Goal: Task Accomplishment & Management: Manage account settings

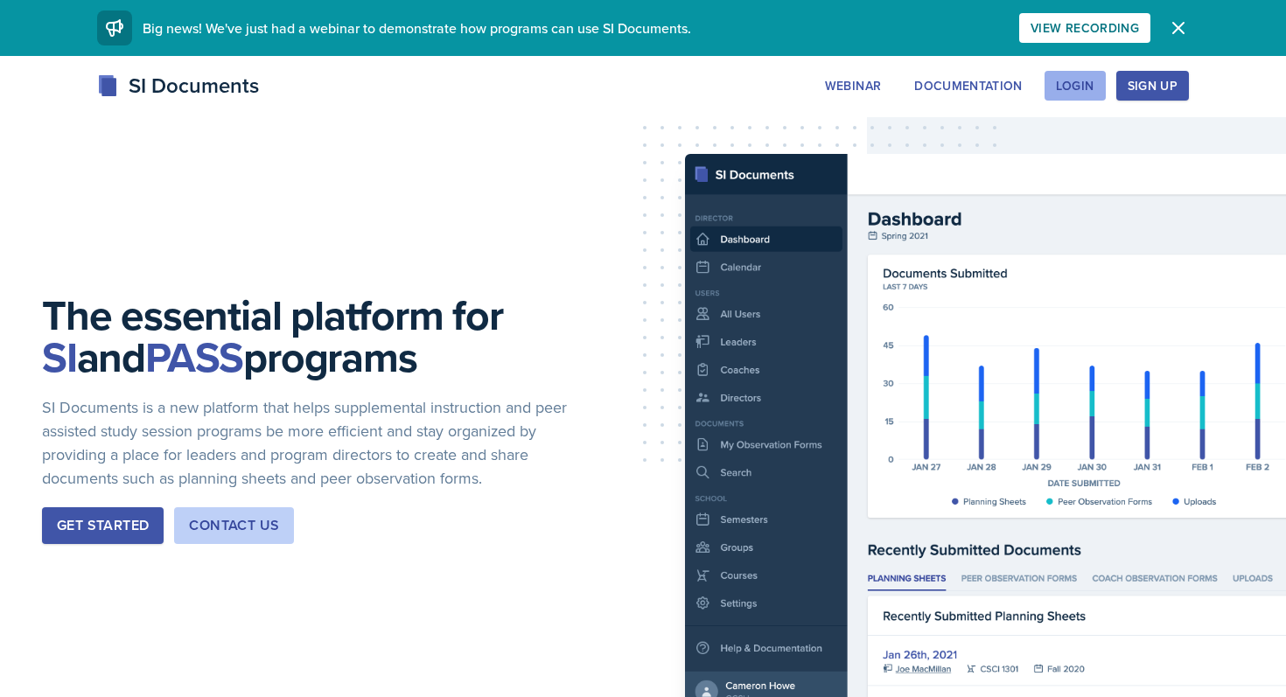
click at [1073, 91] on div "Login" at bounding box center [1075, 86] width 38 height 14
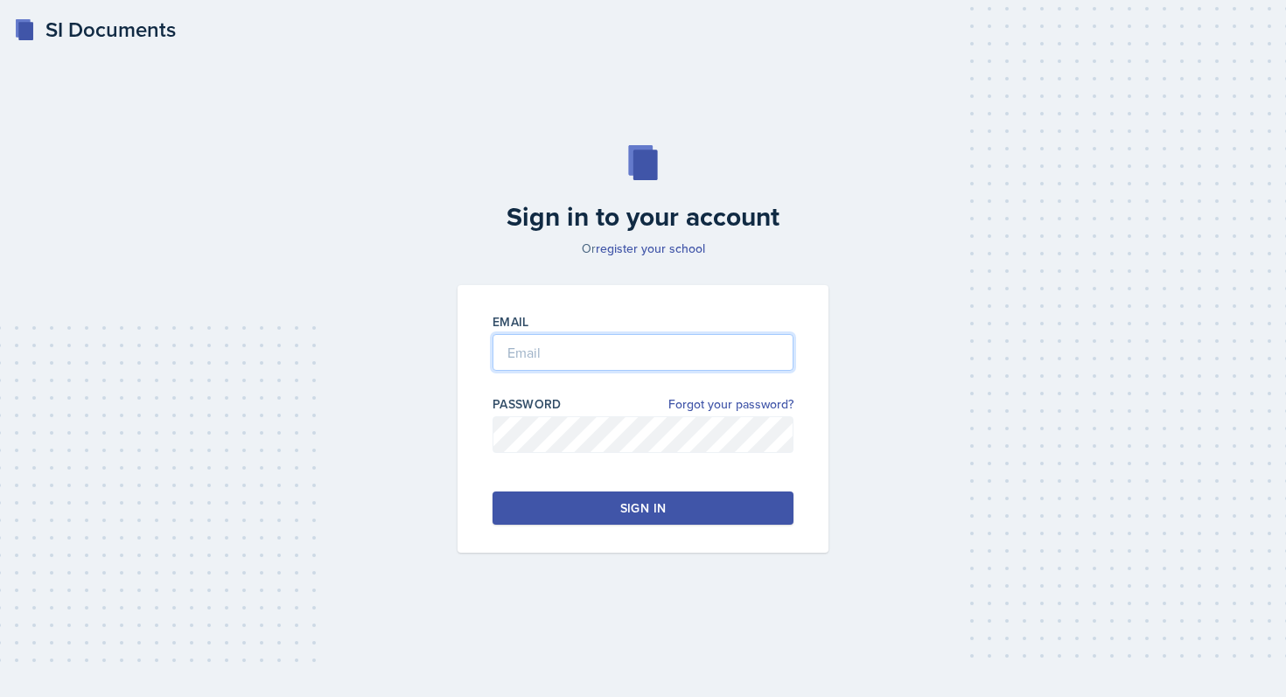
click at [762, 350] on input "email" at bounding box center [642, 352] width 301 height 37
click at [698, 355] on input "Pilgrim" at bounding box center [642, 352] width 301 height 37
type input "[EMAIL_ADDRESS][DOMAIN_NAME]"
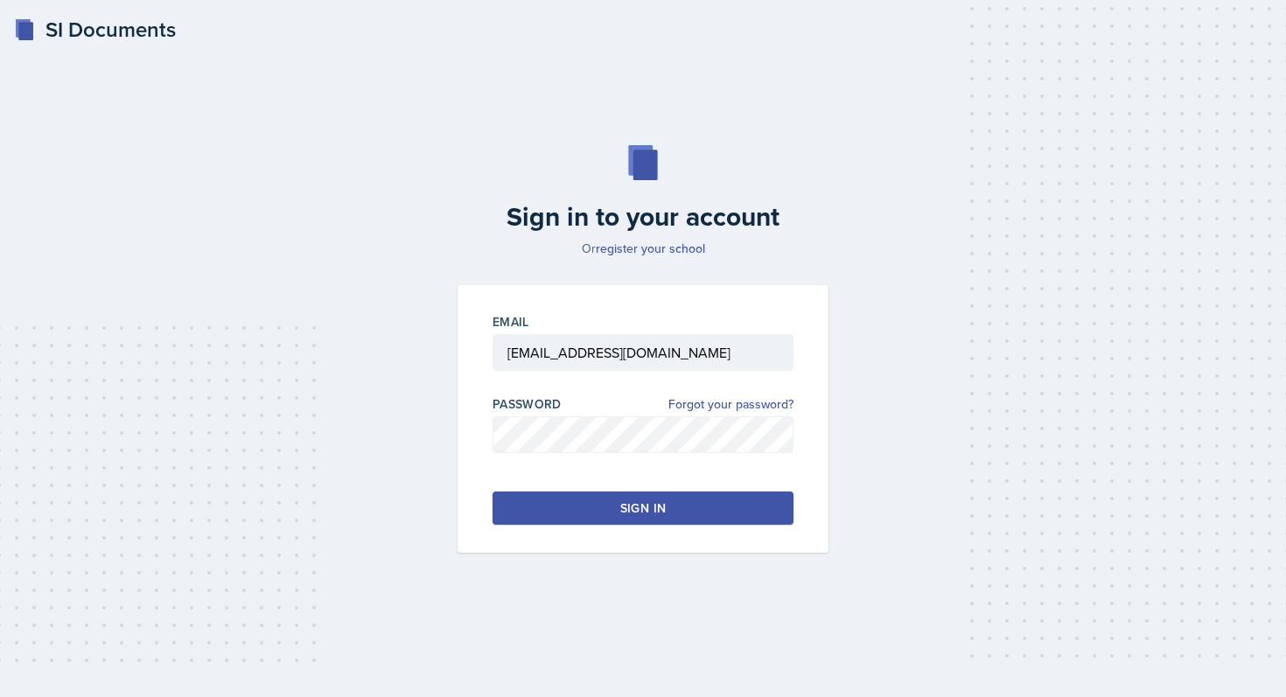
click at [694, 505] on button "Sign in" at bounding box center [642, 508] width 301 height 33
click at [741, 241] on p "Or register your school" at bounding box center [643, 248] width 392 height 17
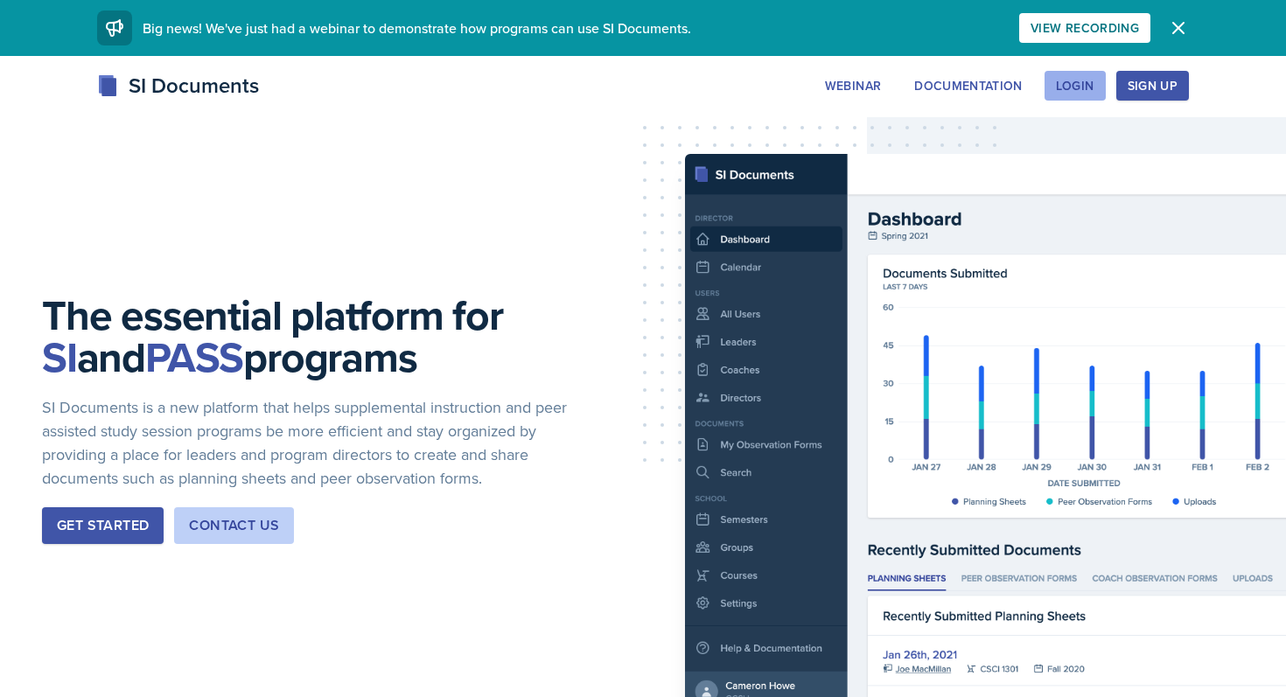
click at [1098, 87] on button "Login" at bounding box center [1074, 86] width 61 height 30
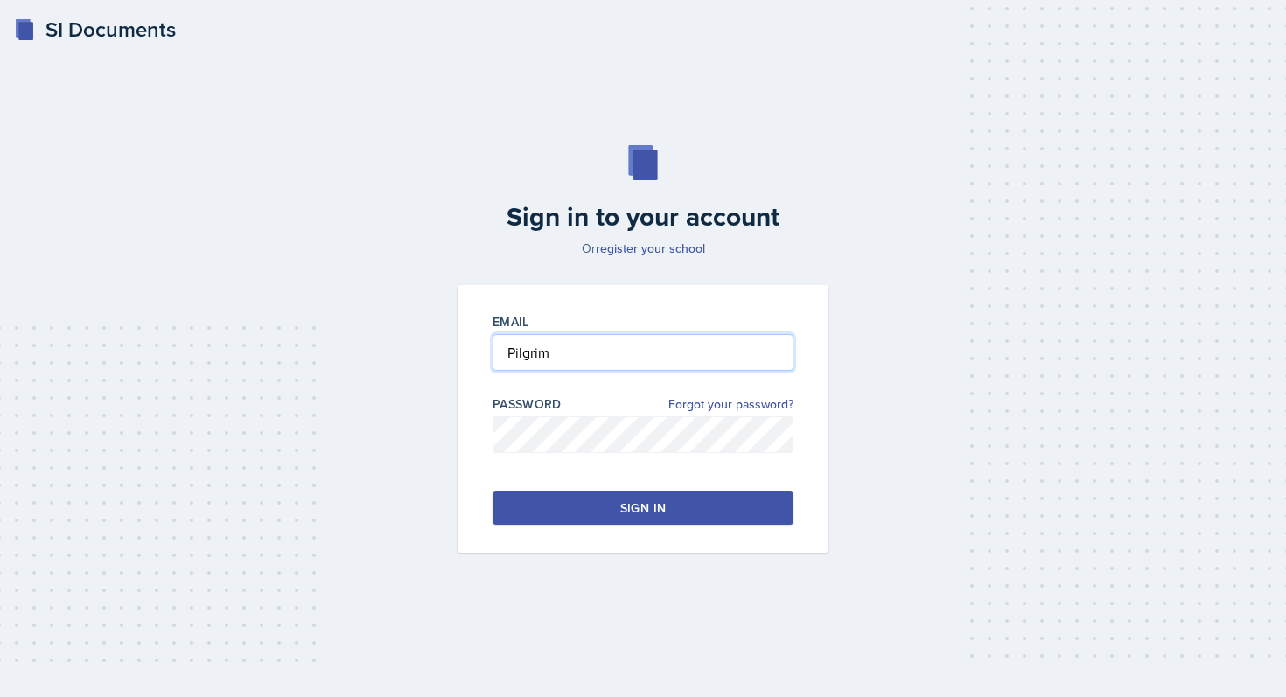
click at [673, 347] on input "Pilgrim" at bounding box center [642, 352] width 301 height 37
type input "[EMAIL_ADDRESS][DOMAIN_NAME]"
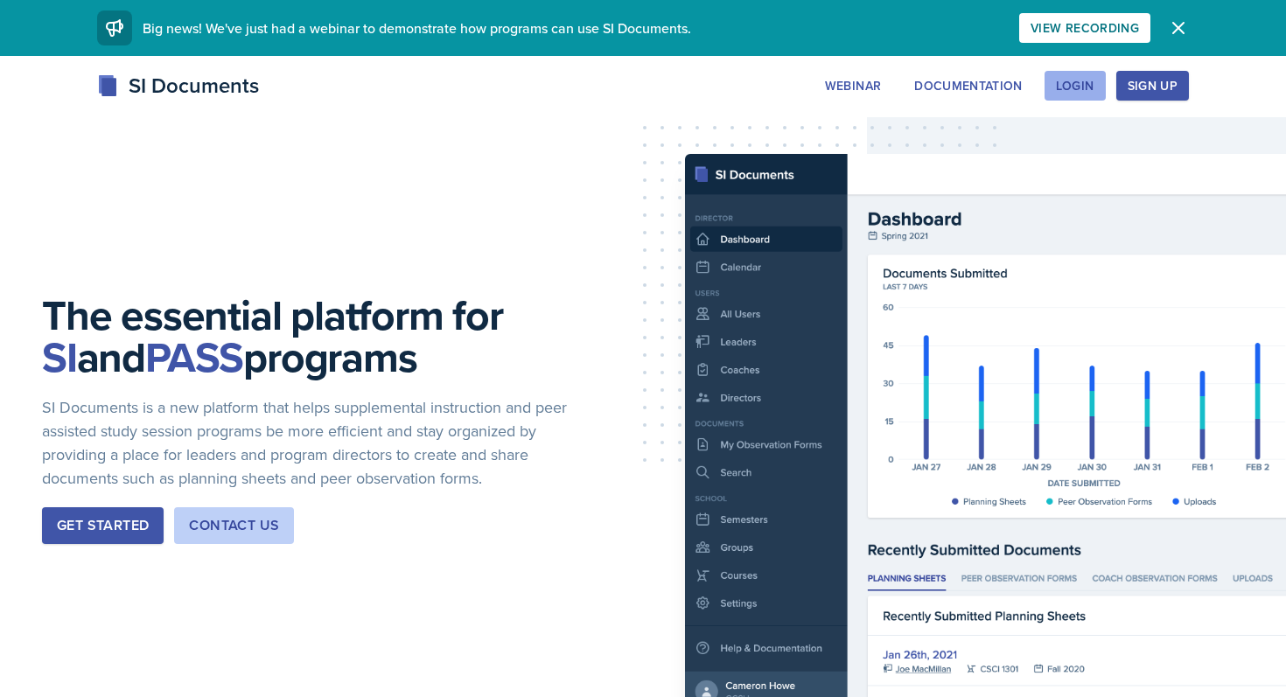
click at [1085, 80] on div "Login" at bounding box center [1075, 86] width 38 height 14
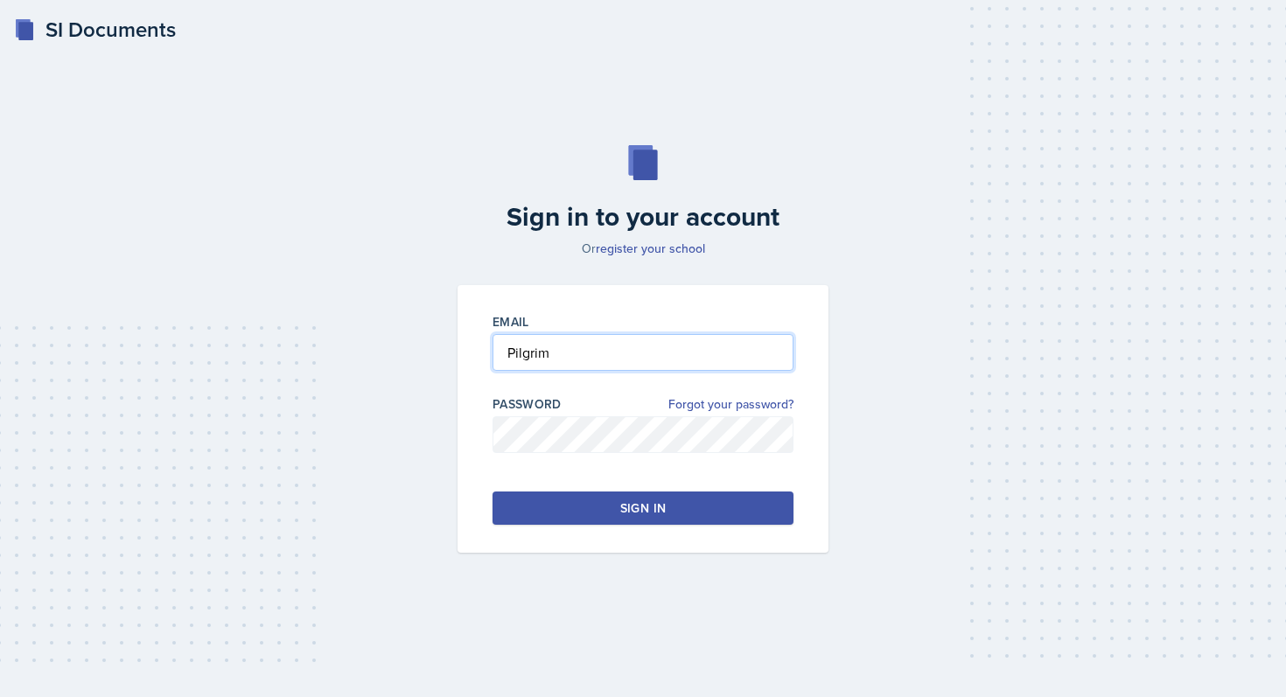
click at [720, 345] on input "Pilgrim" at bounding box center [642, 352] width 301 height 37
click at [720, 346] on input "Pilgrim" at bounding box center [642, 352] width 301 height 37
type input "[EMAIL_ADDRESS][DOMAIN_NAME]"
click at [748, 505] on button "Sign in" at bounding box center [642, 508] width 301 height 33
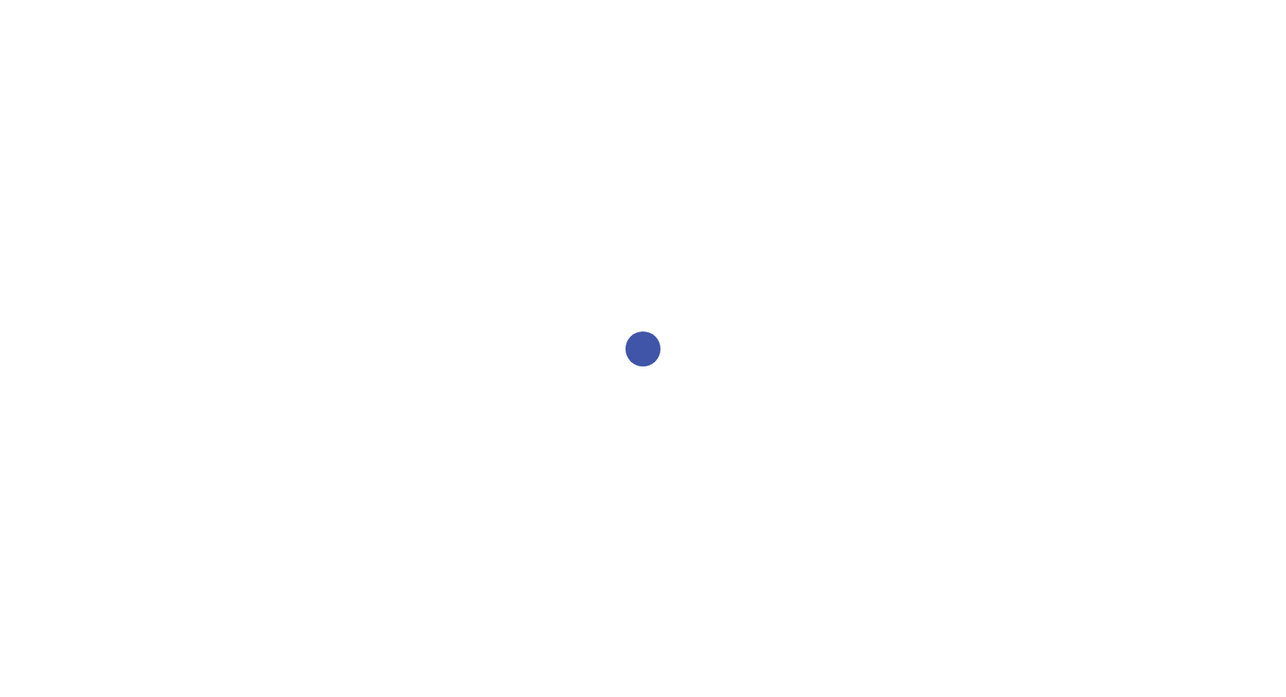
select select "2bed604d-1099-4043-b1bc-2365e8740244"
